Goal: Find specific page/section: Find specific page/section

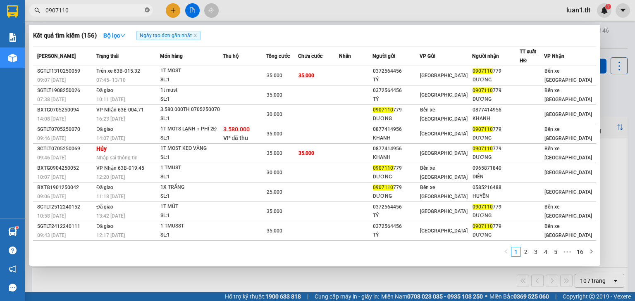
click at [147, 10] on icon "close-circle" at bounding box center [147, 9] width 5 height 5
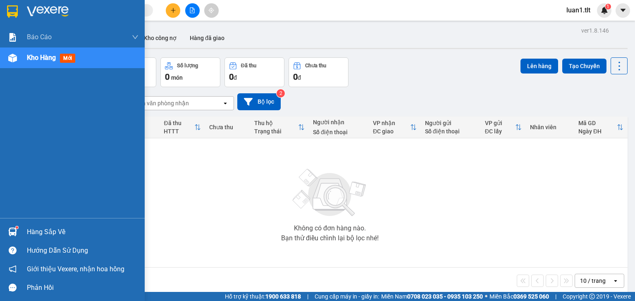
click at [17, 16] on img at bounding box center [12, 11] width 11 height 12
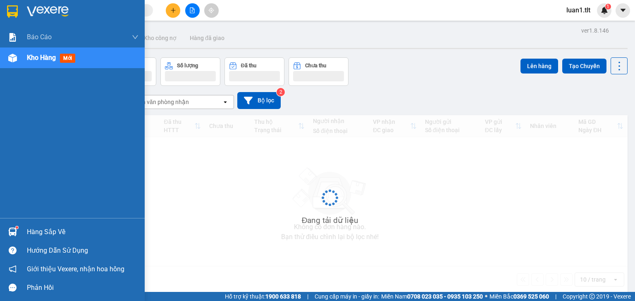
click at [38, 233] on div "Hàng sắp về" at bounding box center [83, 232] width 112 height 12
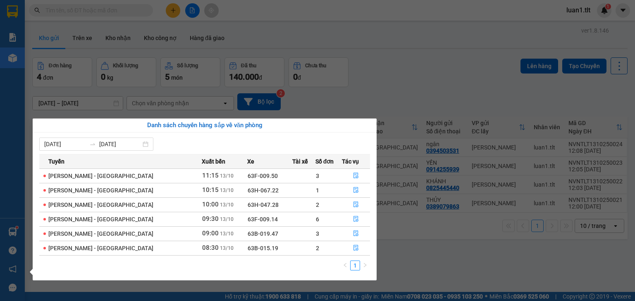
click at [441, 265] on section "Kết quả tìm kiếm ( 156 ) Bộ lọc Ngày tạo đơn gần nhất Mã ĐH Trạng thái Món hàng…" at bounding box center [317, 150] width 635 height 301
